Goal: Task Accomplishment & Management: Use online tool/utility

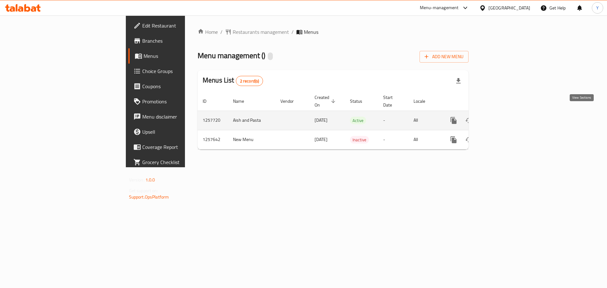
click at [502, 118] on icon "enhanced table" at bounding box center [499, 121] width 6 height 6
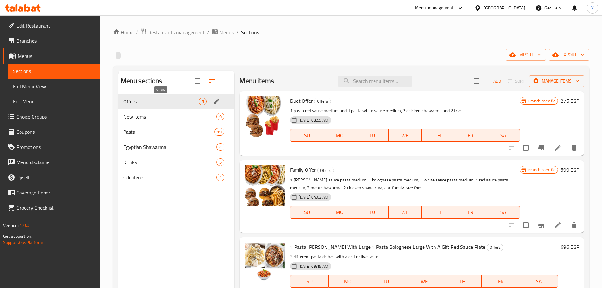
click at [166, 103] on span "Offers" at bounding box center [161, 102] width 76 height 8
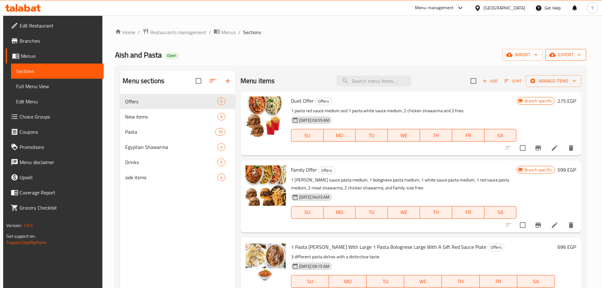
click at [564, 52] on span "export" at bounding box center [566, 55] width 31 height 8
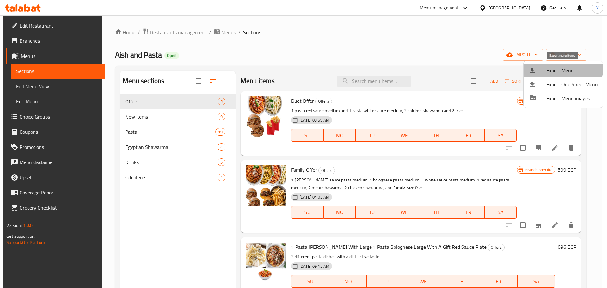
click at [555, 65] on li "Export Menu" at bounding box center [562, 71] width 79 height 14
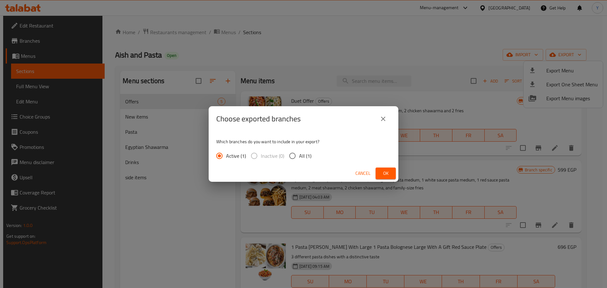
drag, startPoint x: 304, startPoint y: 153, endPoint x: 329, endPoint y: 167, distance: 28.6
click at [304, 153] on span "All (1)" at bounding box center [305, 156] width 12 height 8
click at [299, 153] on input "All (1)" at bounding box center [292, 155] width 13 height 13
radio input "true"
click at [388, 174] on span "Ok" at bounding box center [385, 173] width 10 height 8
